Goal: Use online tool/utility: Utilize a website feature to perform a specific function

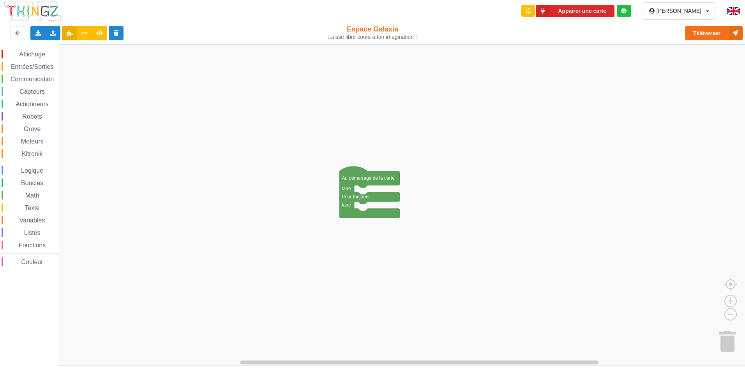
click at [31, 67] on span "Entrées/Sorties" at bounding box center [32, 66] width 45 height 7
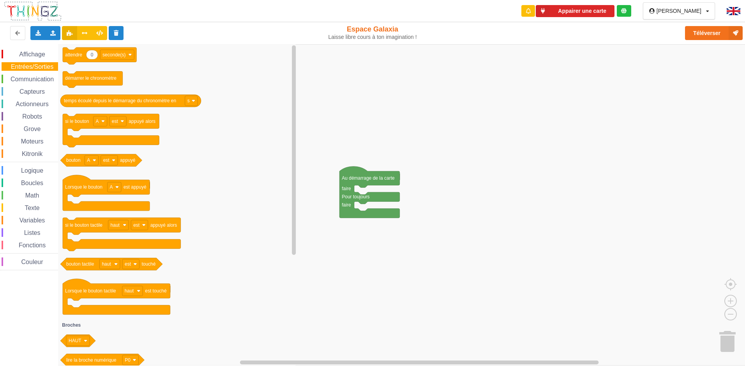
click at [23, 80] on span "Communication" at bounding box center [32, 79] width 46 height 7
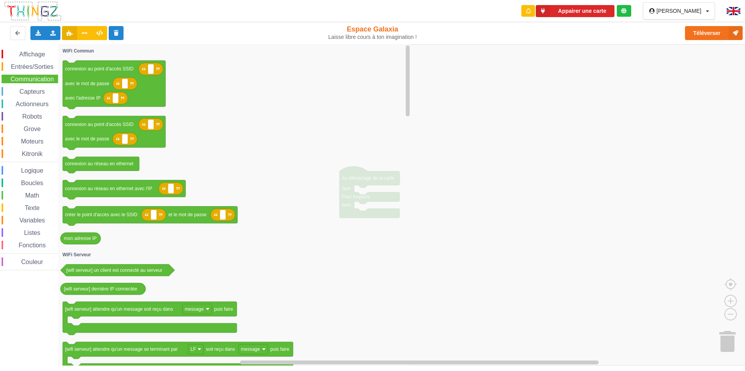
click at [39, 92] on span "Capteurs" at bounding box center [32, 91] width 28 height 7
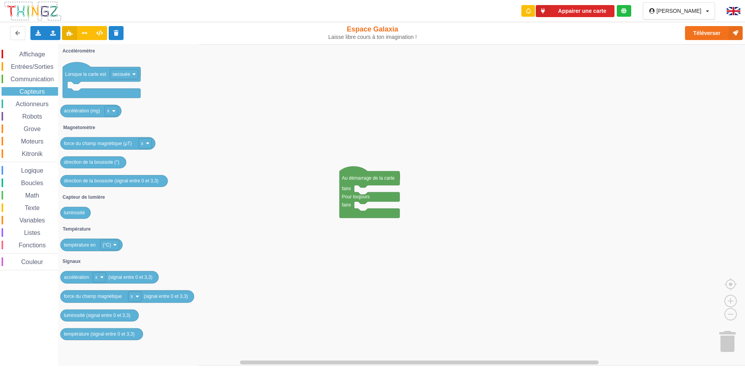
click at [28, 106] on span "Actionneurs" at bounding box center [31, 104] width 35 height 7
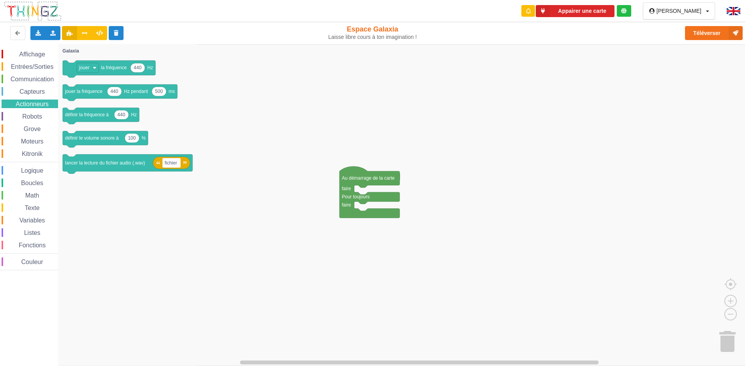
click at [26, 118] on span "Robots" at bounding box center [32, 116] width 22 height 7
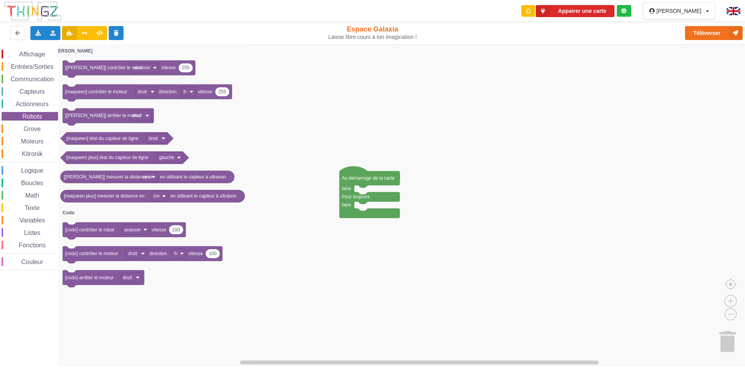
click at [39, 79] on span "Communication" at bounding box center [32, 79] width 46 height 7
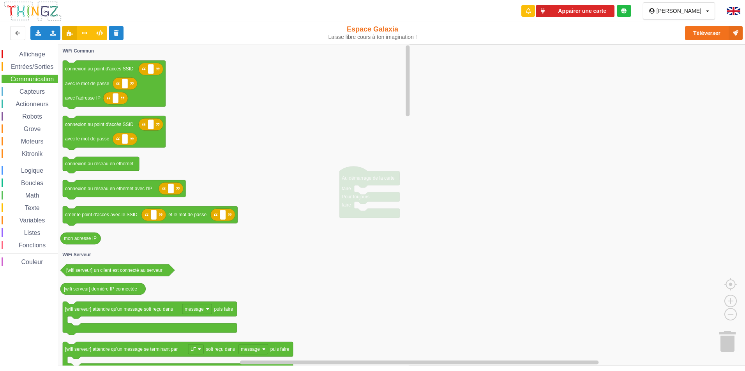
click at [34, 50] on div "Affichage" at bounding box center [30, 54] width 56 height 9
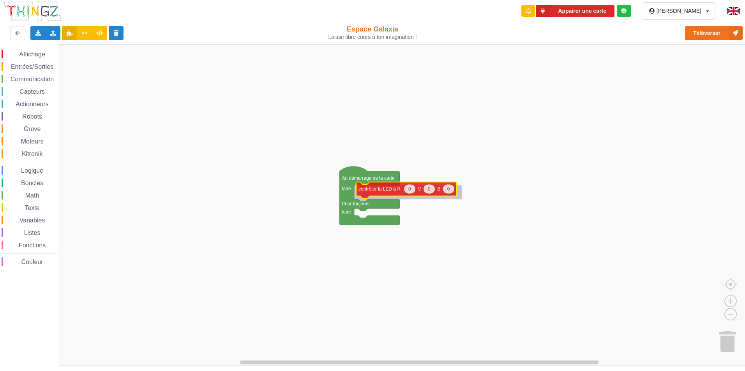
click at [400, 195] on div "Affichage Entrées/Sorties Communication Capteurs Actionneurs Robots Grove Moteu…" at bounding box center [375, 205] width 750 height 322
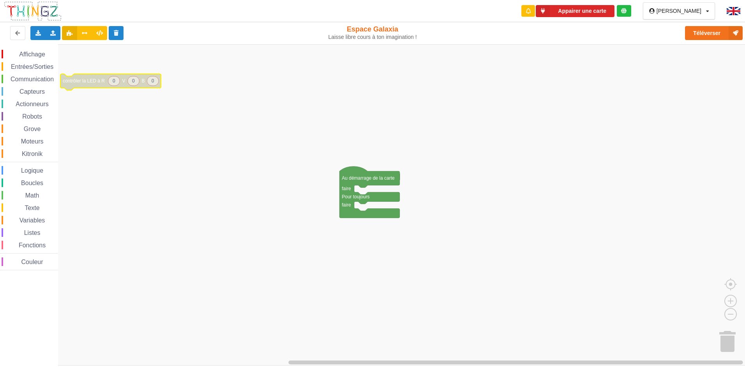
click at [38, 51] on div "Affichage" at bounding box center [30, 54] width 56 height 9
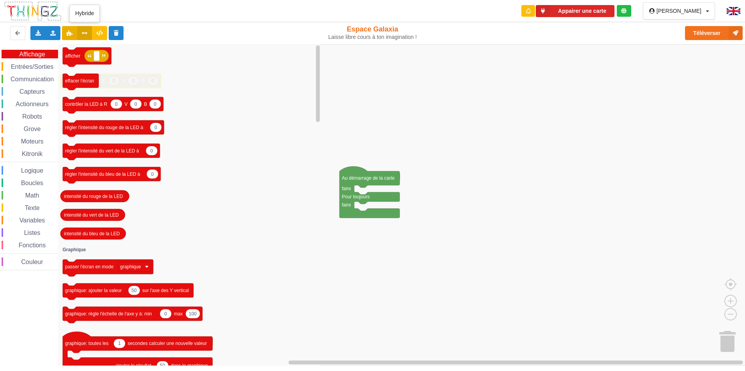
click at [88, 30] on button at bounding box center [84, 33] width 15 height 14
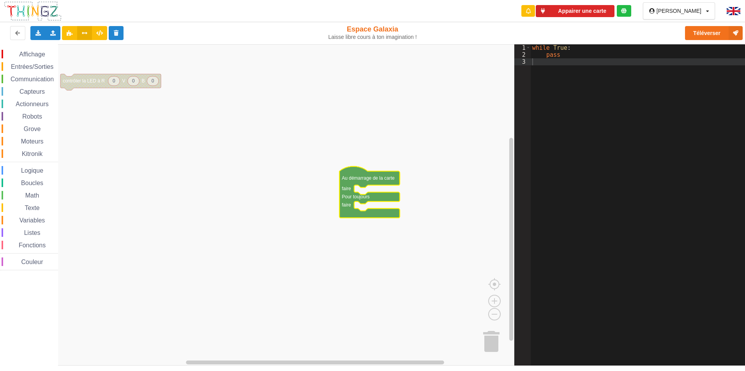
click at [373, 180] on text "Au démarrage de la carte" at bounding box center [368, 178] width 53 height 5
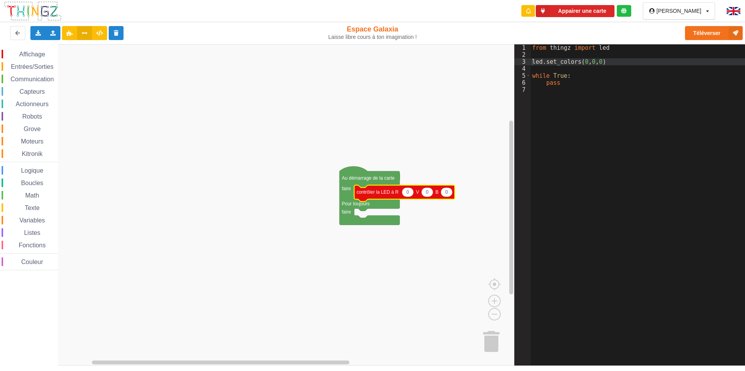
click at [409, 195] on icon "Espace de travail de Blocky" at bounding box center [407, 192] width 12 height 9
type input "440"
click at [449, 196] on icon "Espace de travail de Blocky" at bounding box center [449, 192] width 12 height 9
type input "500"
click at [23, 52] on span "Affichage" at bounding box center [32, 54] width 28 height 7
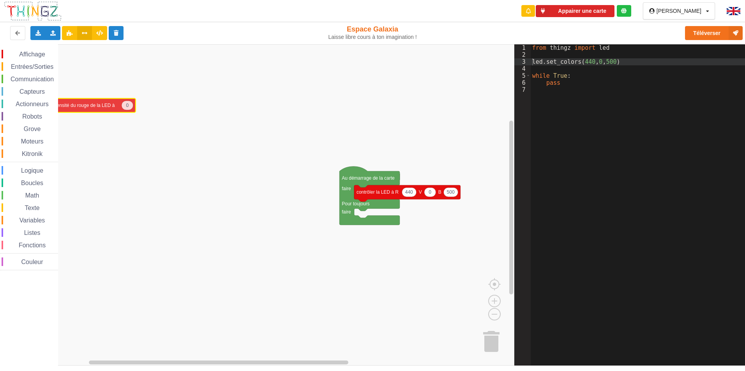
click at [72, 105] on div "Affichage Entrées/Sorties Communication Capteurs Actionneurs Robots Grove Moteu…" at bounding box center [257, 205] width 514 height 322
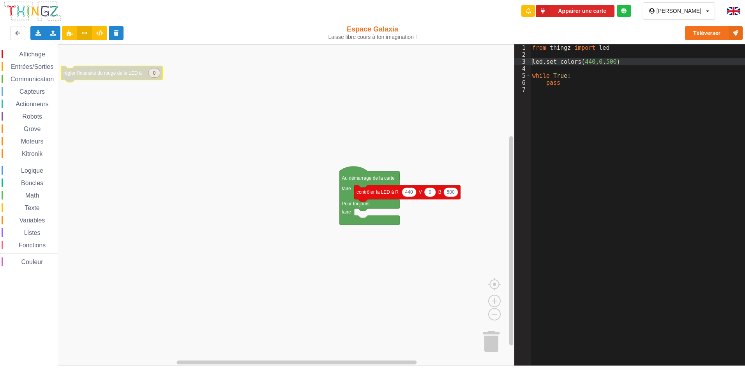
click at [33, 52] on span "Affichage" at bounding box center [32, 54] width 28 height 7
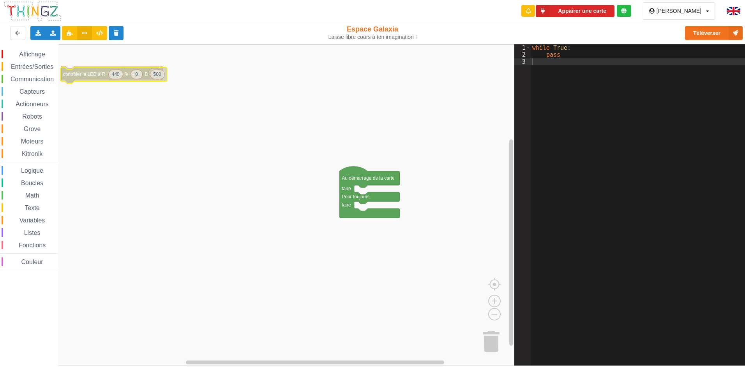
click at [48, 52] on div "Affichage" at bounding box center [30, 54] width 56 height 9
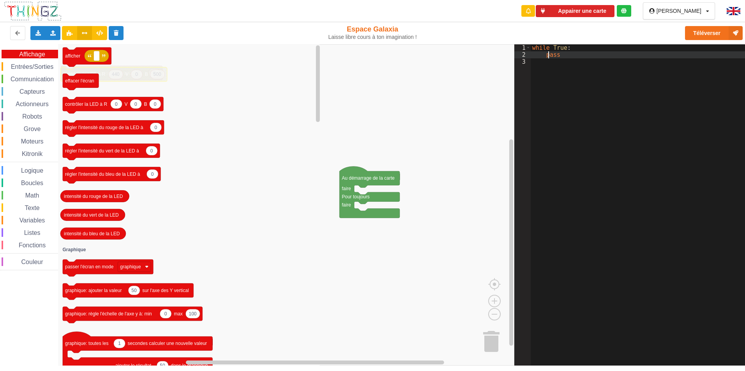
click at [549, 58] on div "while True : pass" at bounding box center [640, 212] width 220 height 336
click at [528, 60] on div "3" at bounding box center [522, 61] width 16 height 7
click at [525, 63] on div "3" at bounding box center [522, 61] width 16 height 7
click at [525, 62] on div "3" at bounding box center [522, 61] width 16 height 7
click at [542, 60] on div "while True : pass" at bounding box center [640, 212] width 220 height 336
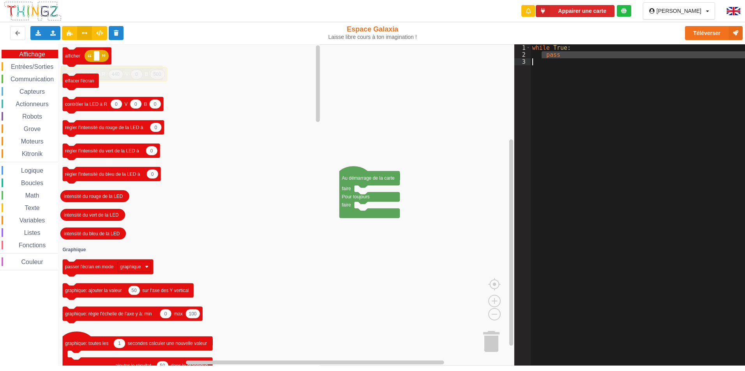
click at [25, 67] on span "Entrées/Sorties" at bounding box center [32, 66] width 45 height 7
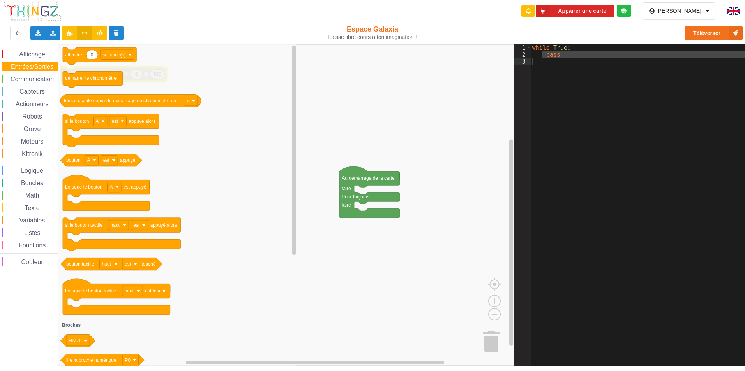
click at [32, 104] on span "Actionneurs" at bounding box center [31, 104] width 35 height 7
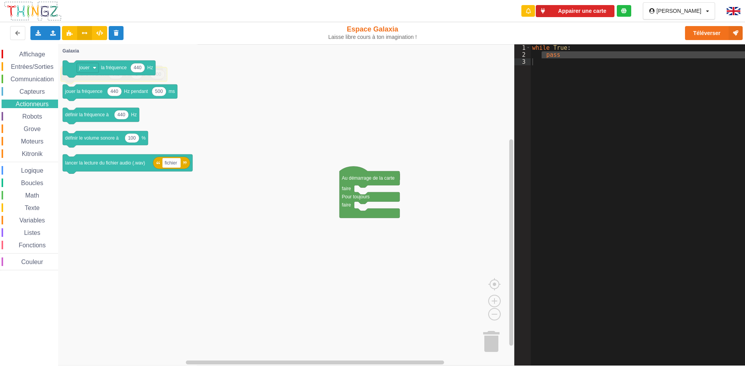
click at [37, 67] on span "Entrées/Sorties" at bounding box center [32, 66] width 45 height 7
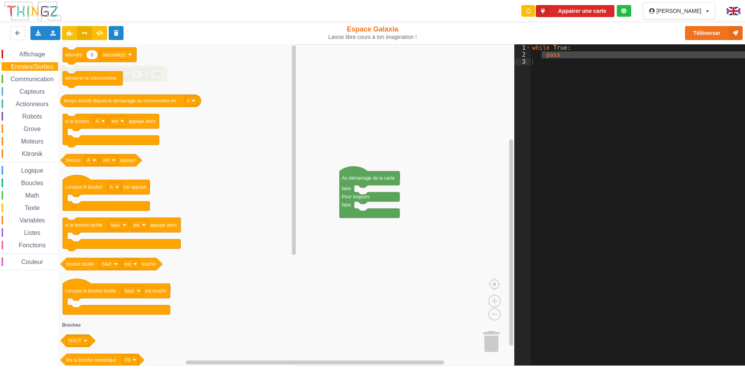
click at [35, 79] on span "Communication" at bounding box center [32, 79] width 46 height 7
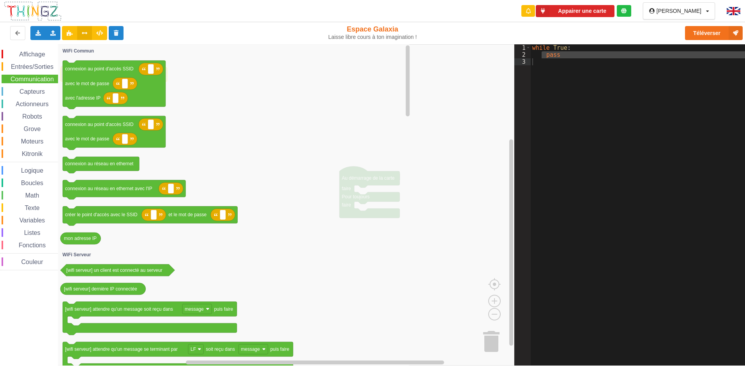
click at [33, 91] on span "Capteurs" at bounding box center [32, 91] width 28 height 7
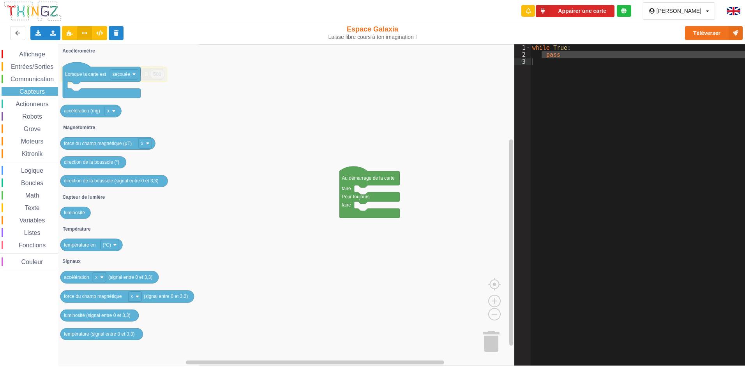
click at [24, 105] on span "Actionneurs" at bounding box center [31, 104] width 35 height 7
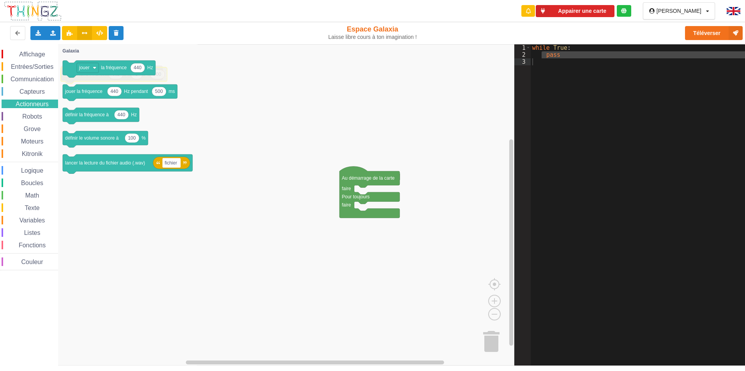
click at [23, 118] on span "Robots" at bounding box center [32, 116] width 22 height 7
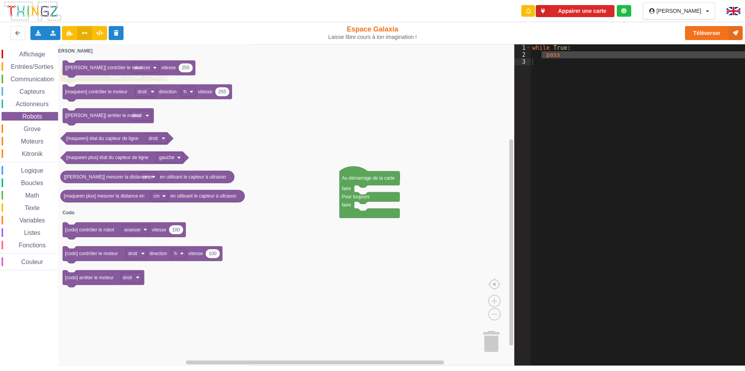
click at [28, 56] on span "Affichage" at bounding box center [32, 54] width 28 height 7
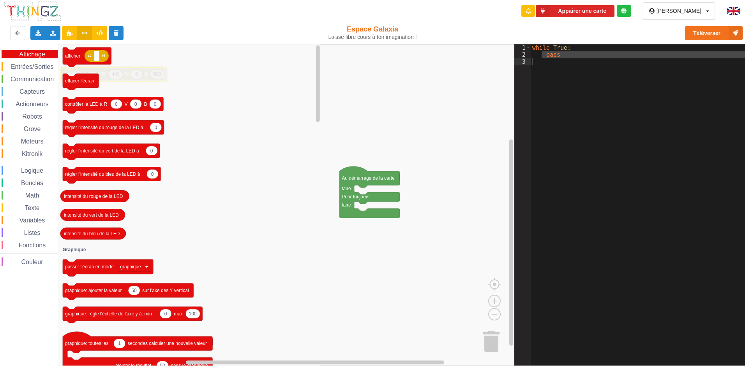
click at [20, 67] on span "Entrées/Sorties" at bounding box center [32, 66] width 45 height 7
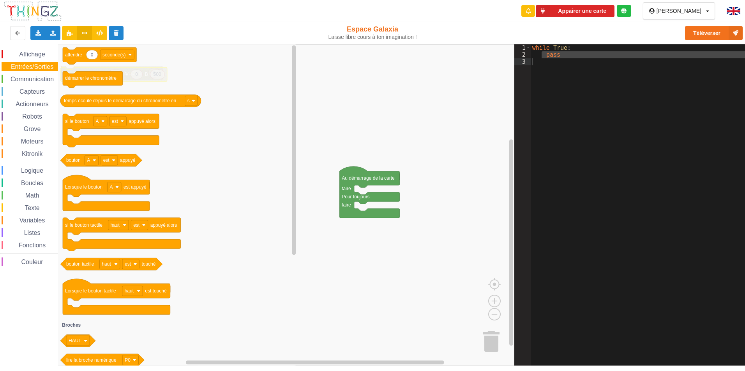
click at [38, 81] on span "Communication" at bounding box center [32, 79] width 46 height 7
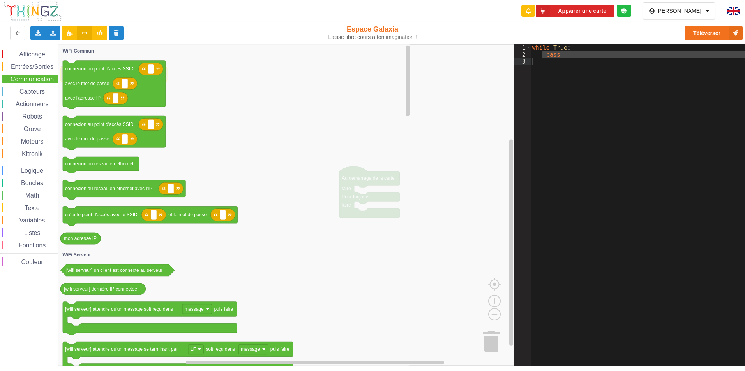
click at [28, 103] on span "Actionneurs" at bounding box center [31, 104] width 35 height 7
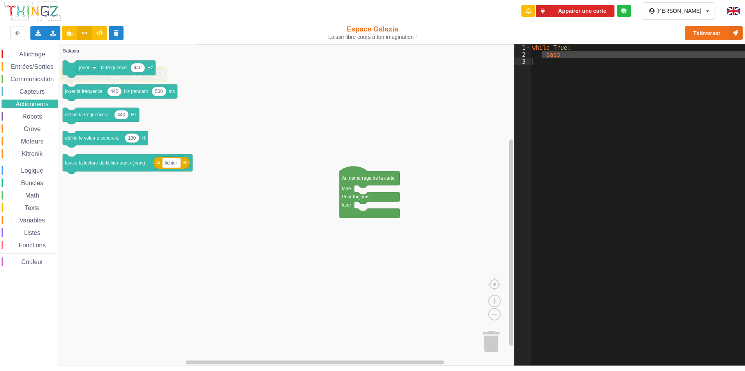
click at [36, 56] on span "Affichage" at bounding box center [32, 54] width 28 height 7
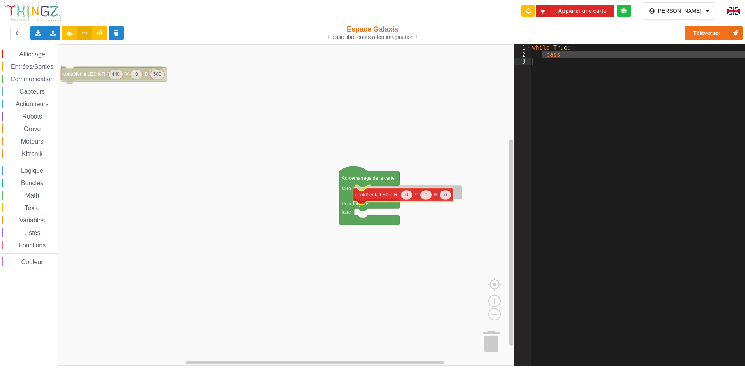
click at [366, 199] on div "Affichage Entrées/Sorties Communication Capteurs Actionneurs Robots Grove Moteu…" at bounding box center [257, 205] width 514 height 322
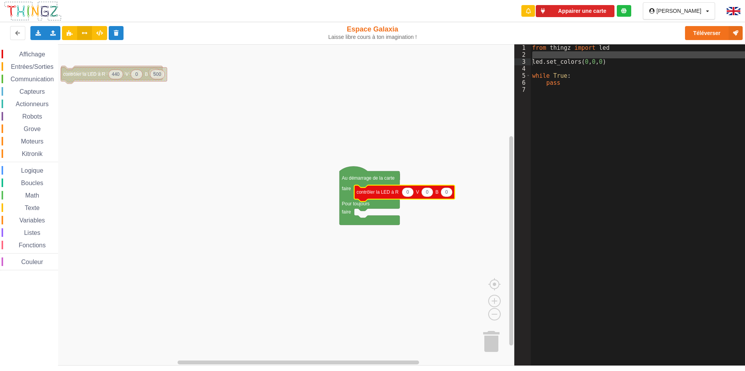
click at [30, 65] on span "Entrées/Sorties" at bounding box center [32, 66] width 45 height 7
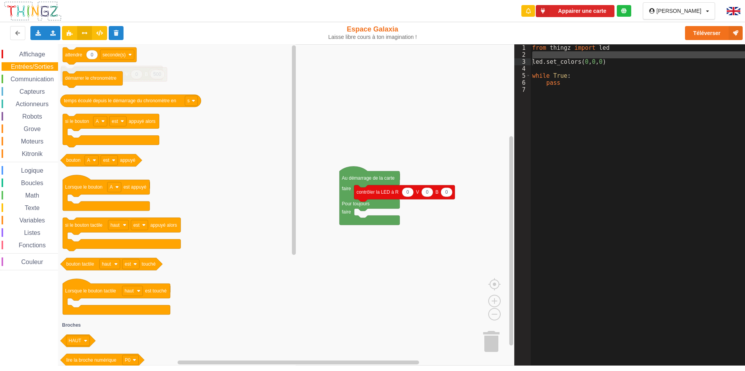
click at [294, 188] on div "Affichage Entrées/Sorties Communication Capteurs Actionneurs Robots Grove Moteu…" at bounding box center [257, 205] width 514 height 322
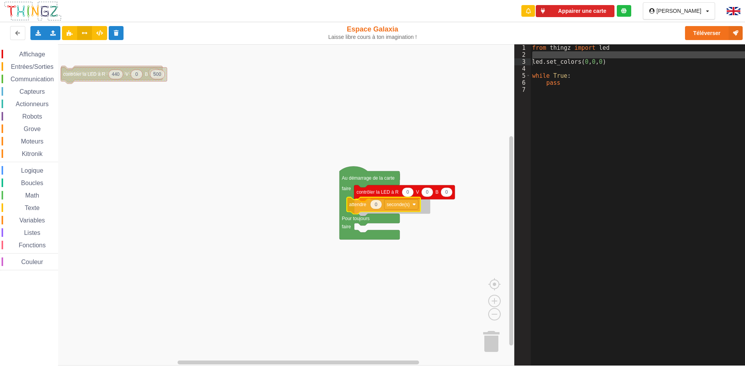
click at [352, 204] on div "Affichage Entrées/Sorties Communication Capteurs Actionneurs Robots Grove Moteu…" at bounding box center [257, 205] width 514 height 322
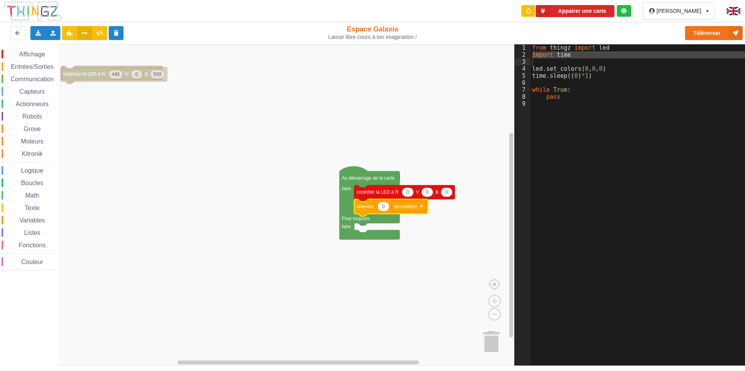
click at [386, 210] on icon "Espace de travail de Blocky" at bounding box center [383, 206] width 12 height 9
type input "0.5"
click at [420, 212] on icon "Espace de travail de Blocky" at bounding box center [391, 207] width 75 height 17
click at [424, 211] on rect "Espace de travail de Blocky" at bounding box center [410, 207] width 34 height 10
click at [412, 235] on div "milliseconde(s)" at bounding box center [412, 235] width 34 height 6
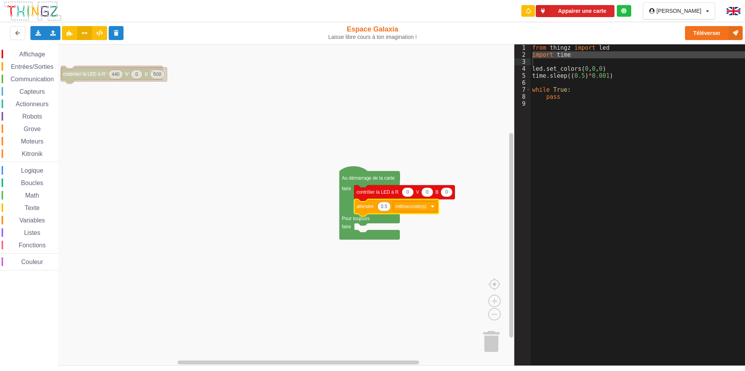
click at [387, 209] on icon "Espace de travail de Blocky" at bounding box center [383, 206] width 13 height 9
type input "500"
click at [446, 250] on rect "Espace de travail de Blocky" at bounding box center [257, 205] width 514 height 322
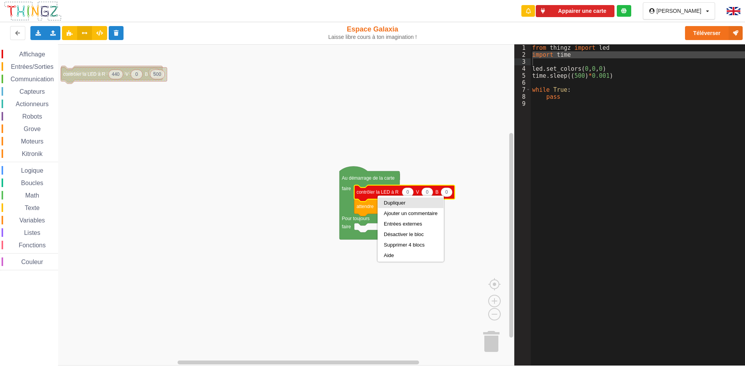
click at [388, 202] on div "Dupliquer" at bounding box center [411, 203] width 54 height 6
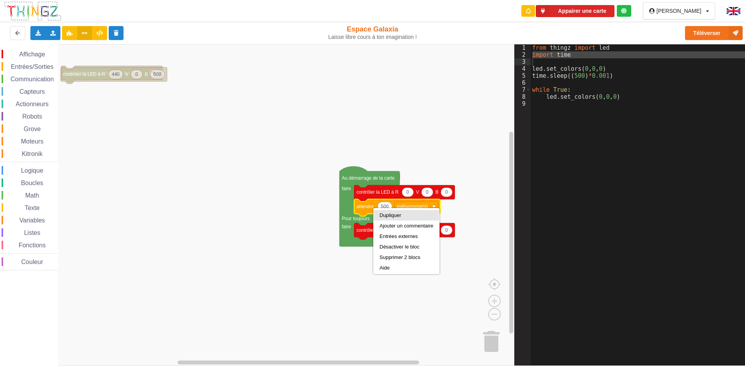
click at [384, 216] on div "Dupliquer" at bounding box center [406, 216] width 54 height 6
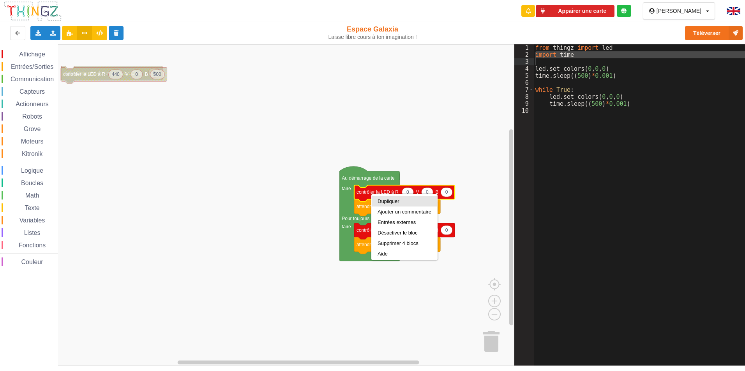
click at [377, 201] on div "Dupliquer" at bounding box center [403, 201] width 65 height 11
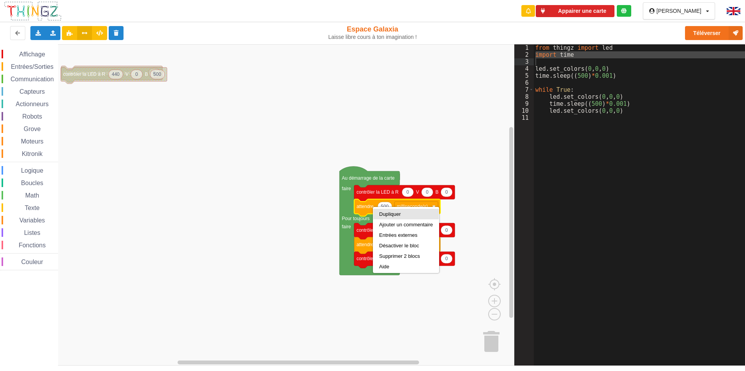
click at [380, 215] on div "Dupliquer" at bounding box center [406, 214] width 54 height 6
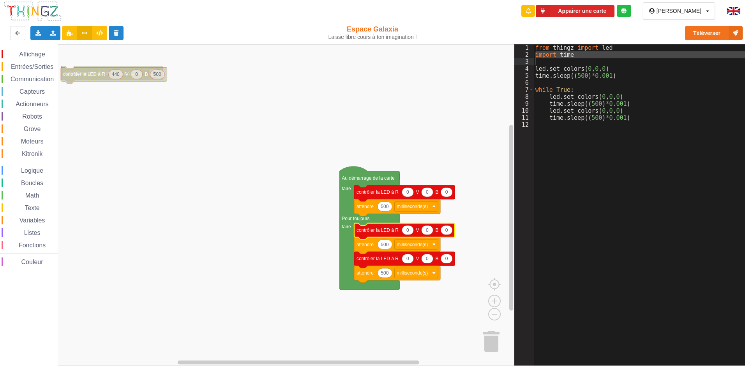
click at [407, 231] on text "0" at bounding box center [407, 230] width 3 height 5
click at [430, 232] on icon "Espace de travail de Blocky" at bounding box center [427, 230] width 12 height 9
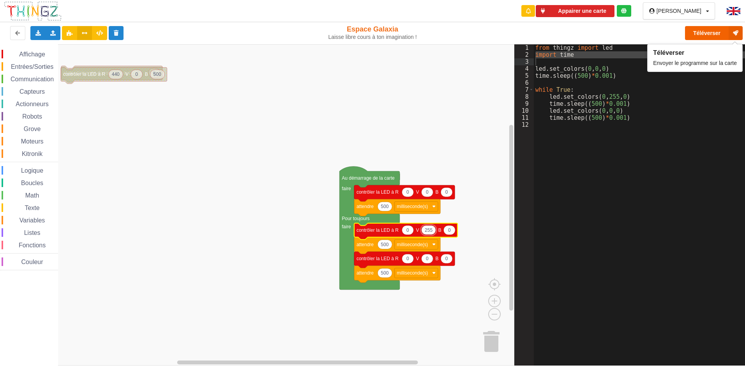
type input "255"
click at [708, 31] on button "Téléverser" at bounding box center [714, 33] width 58 height 14
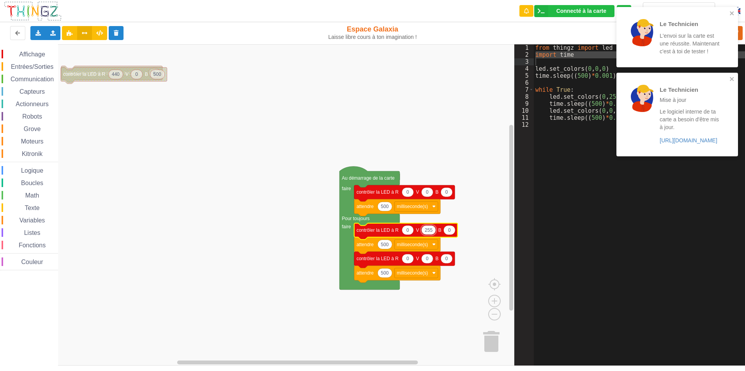
click at [565, 171] on div "from thingz import led import time led . set_colors ( 0 , 0 , 0 ) time . sleep …" at bounding box center [641, 212] width 217 height 336
click at [733, 13] on icon "close" at bounding box center [731, 13] width 5 height 6
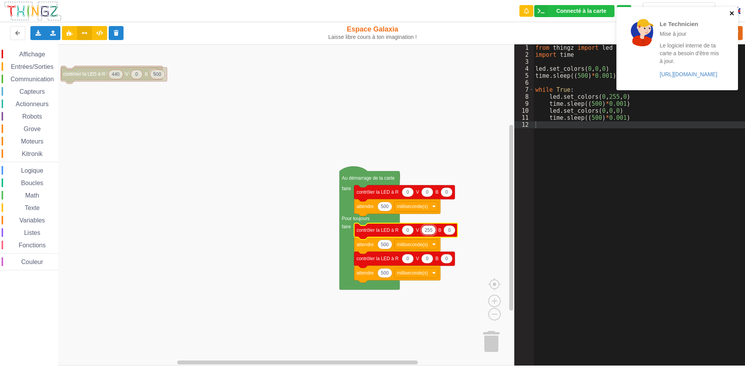
click at [733, 13] on icon "close" at bounding box center [731, 13] width 5 height 6
